Goal: Task Accomplishment & Management: Use online tool/utility

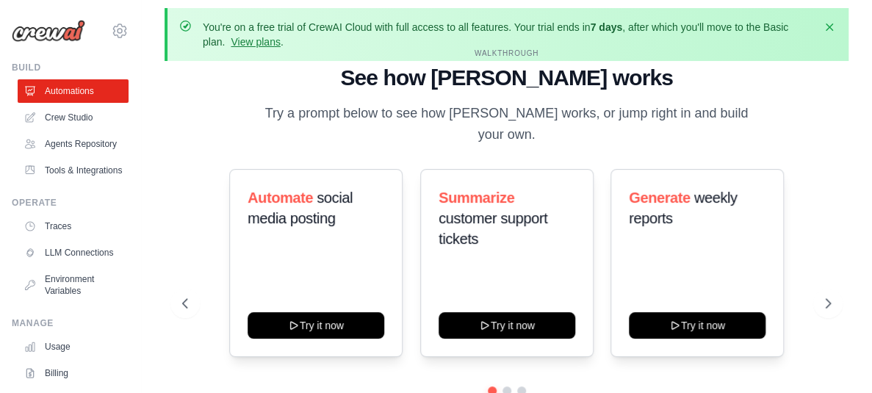
scroll to position [7, 0]
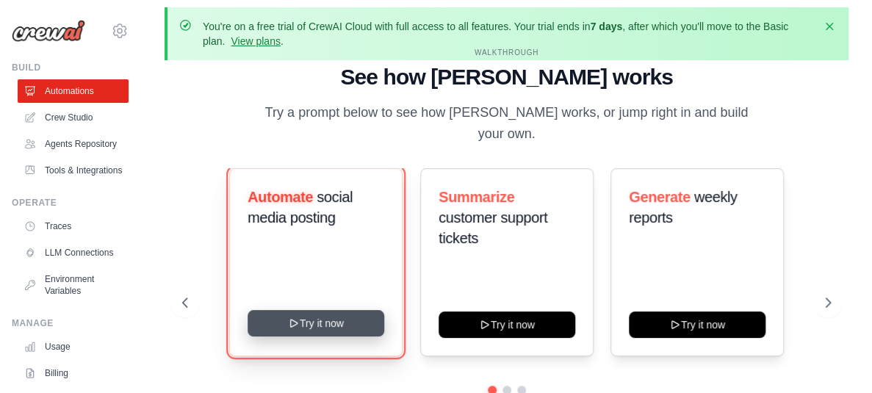
click at [366, 314] on button "Try it now" at bounding box center [315, 323] width 137 height 26
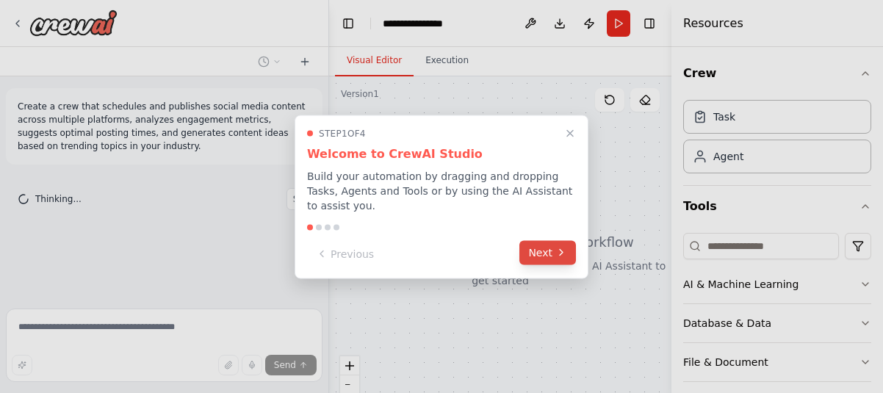
click at [546, 249] on button "Next" at bounding box center [547, 252] width 57 height 24
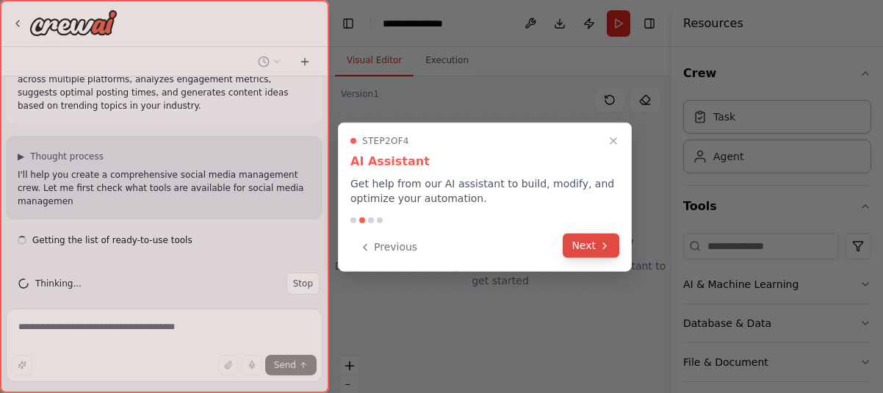
scroll to position [54, 0]
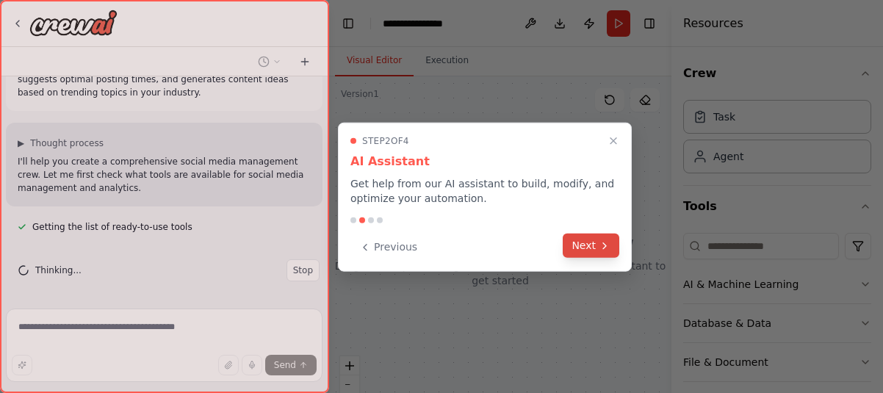
click at [595, 242] on button "Next" at bounding box center [590, 245] width 57 height 24
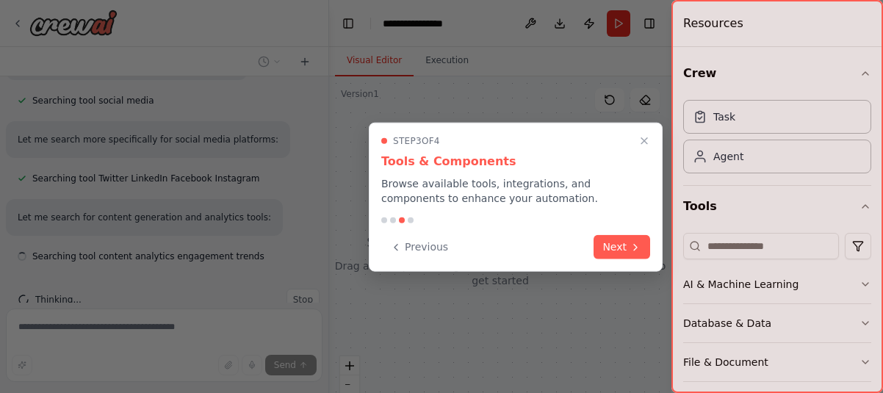
scroll to position [287, 0]
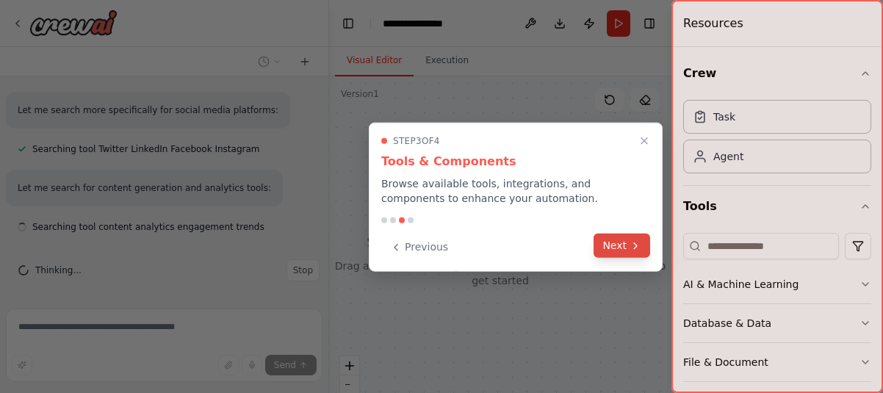
click at [614, 246] on button "Next" at bounding box center [621, 245] width 57 height 24
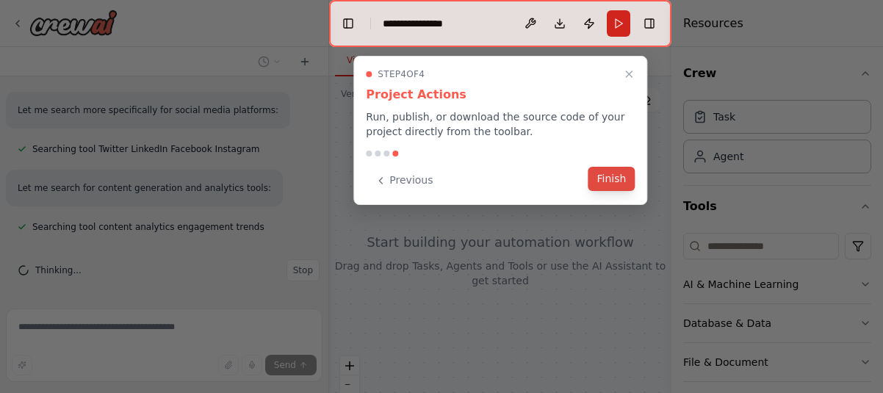
click at [623, 174] on button "Finish" at bounding box center [610, 179] width 47 height 24
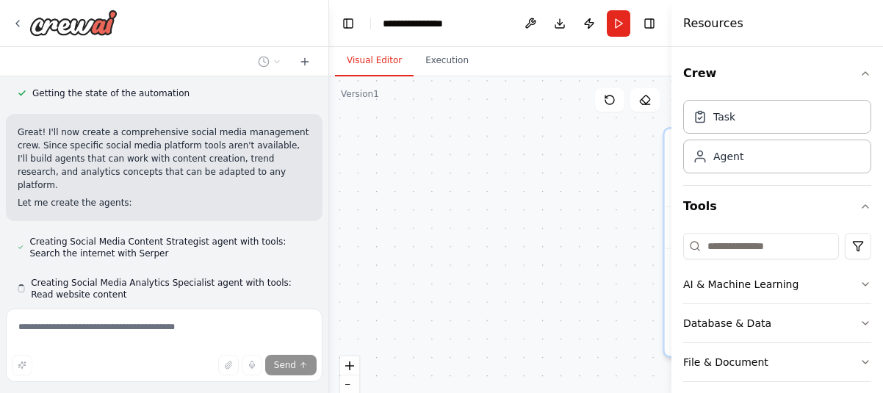
scroll to position [644, 0]
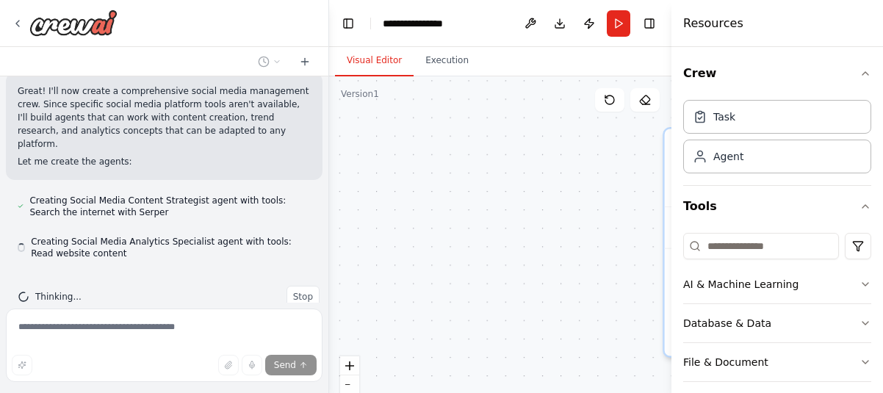
click at [746, 171] on div "Task Agent" at bounding box center [777, 133] width 188 height 79
click at [724, 156] on div "Agent" at bounding box center [728, 155] width 30 height 15
